Goal: Register for event/course

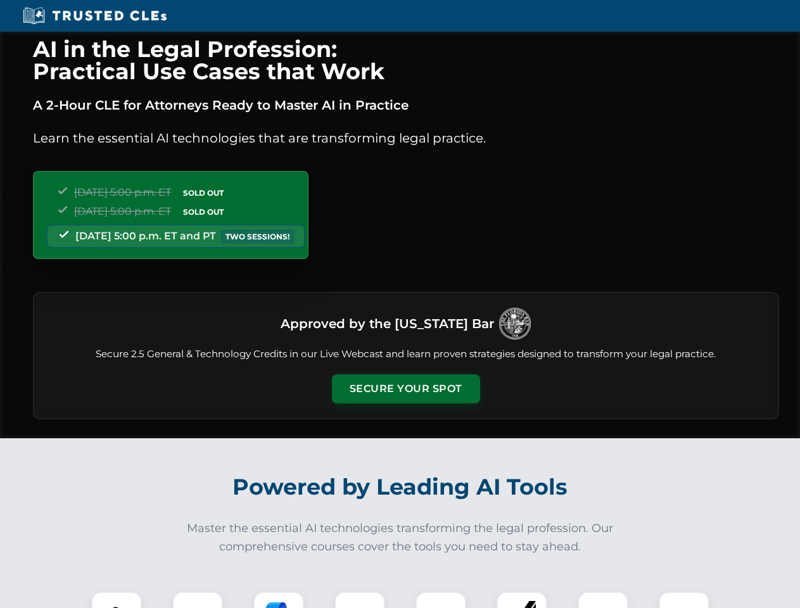
click at [405, 389] on button "Secure Your Spot" at bounding box center [406, 388] width 148 height 29
click at [117, 600] on img at bounding box center [116, 616] width 37 height 37
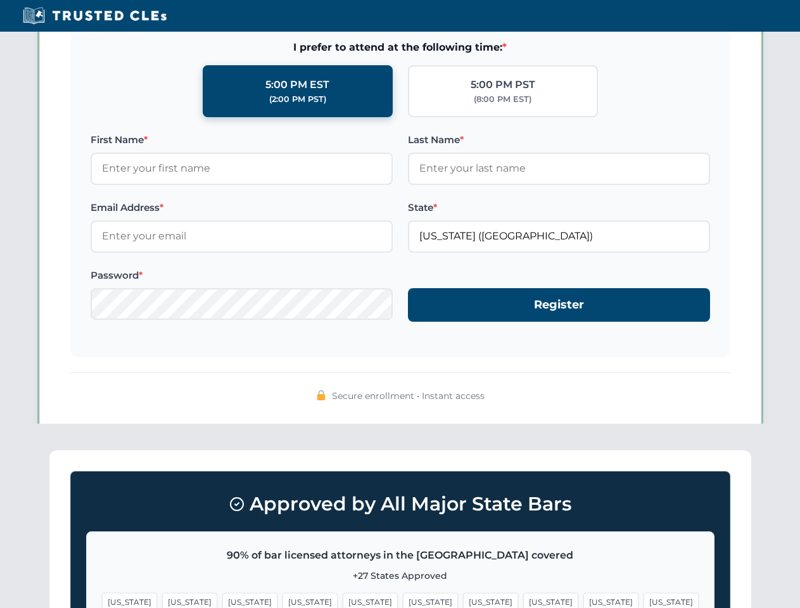
click at [463, 600] on span "[US_STATE]" at bounding box center [490, 602] width 55 height 18
click at [583, 600] on span "[US_STATE]" at bounding box center [610, 602] width 55 height 18
